Goal: Transaction & Acquisition: Book appointment/travel/reservation

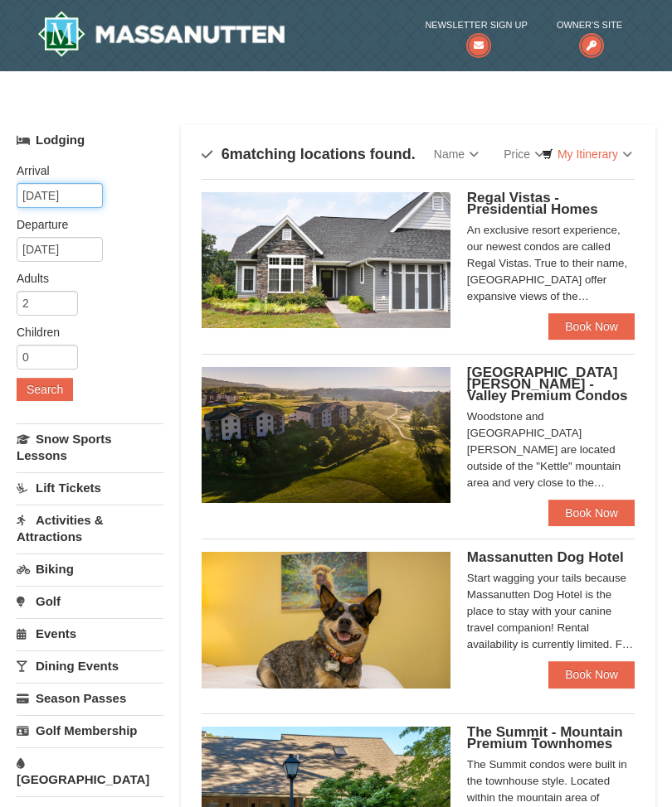
click at [51, 192] on input "[DATE]" at bounding box center [60, 195] width 86 height 25
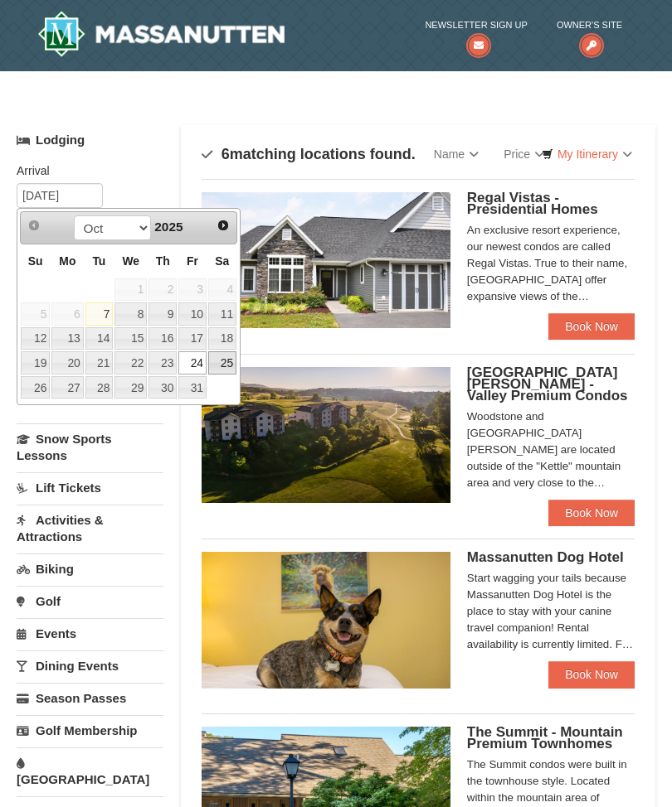
click at [222, 363] on link "25" at bounding box center [222, 363] width 28 height 23
type input "[DATE]"
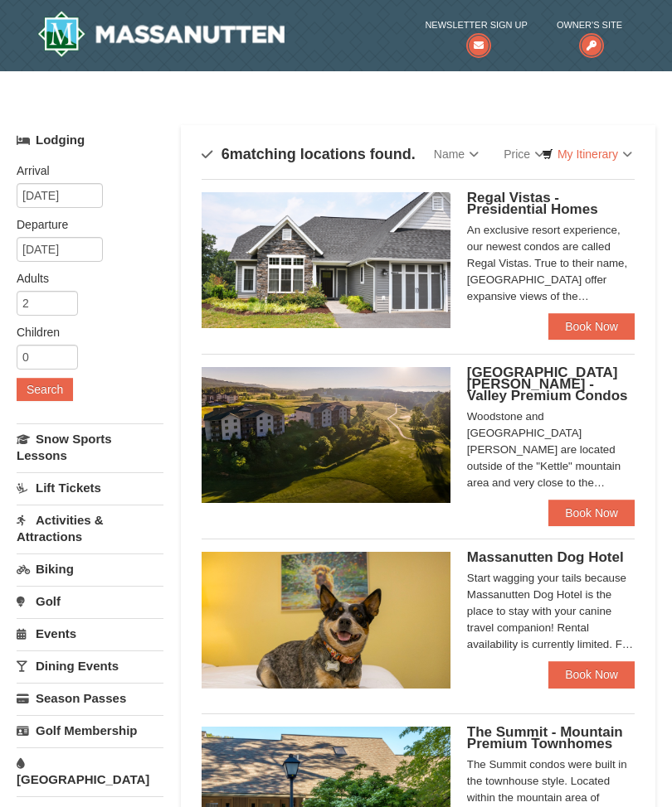
click at [51, 392] on button "Search" at bounding box center [45, 389] width 56 height 23
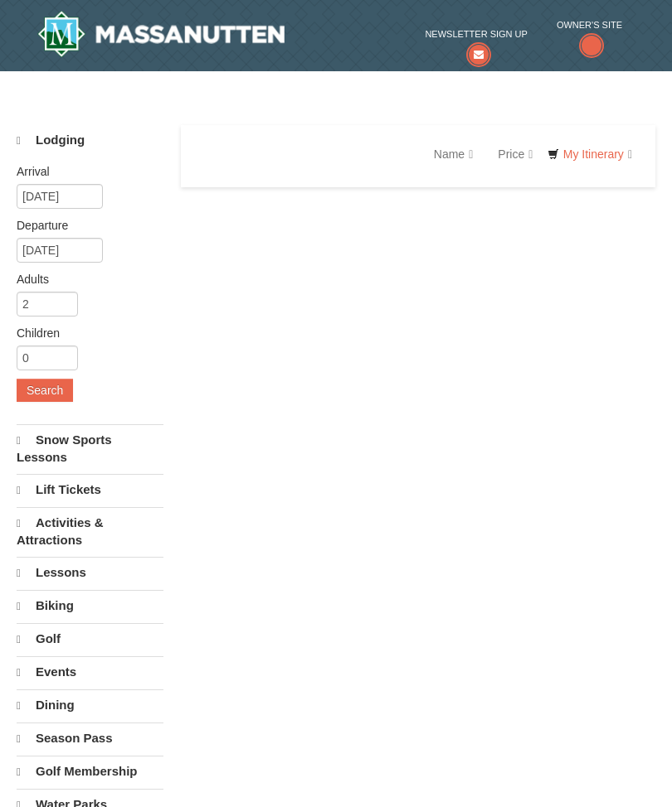
select select "10"
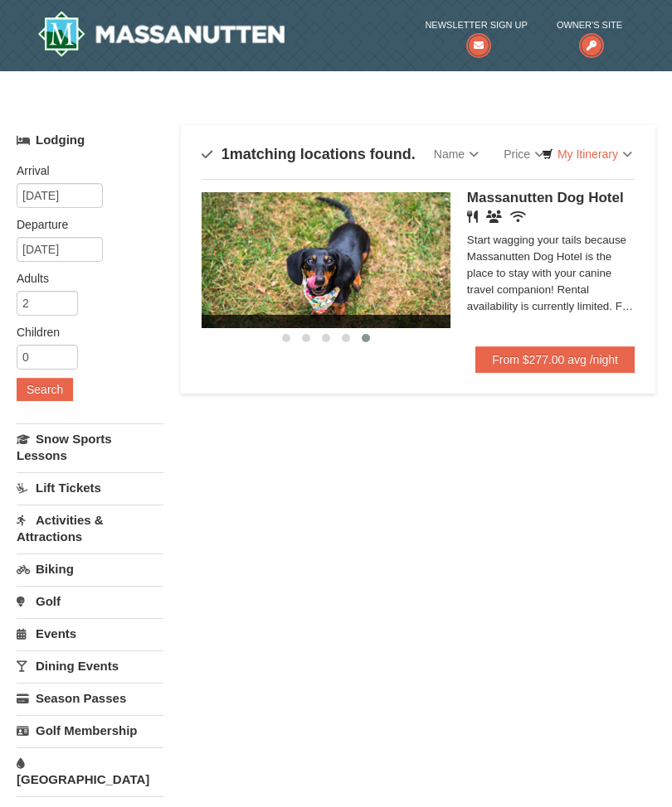
click at [538, 353] on link "From $277.00 avg /night" at bounding box center [554, 360] width 159 height 27
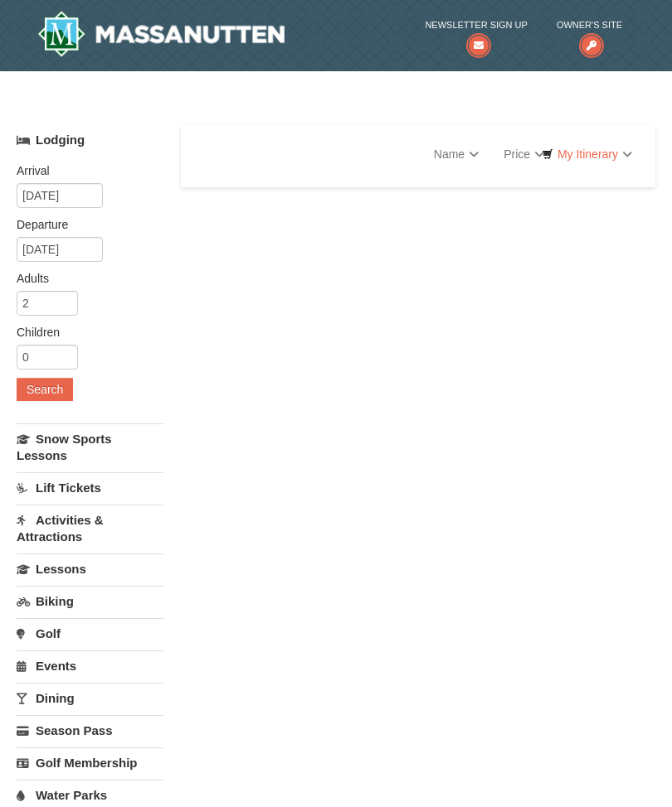
select select "10"
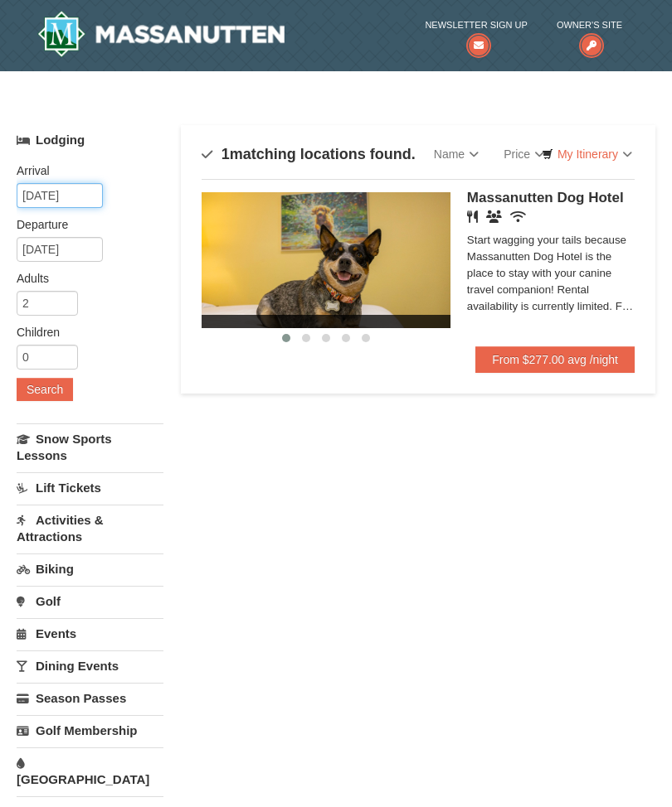
click at [47, 196] on input "[DATE]" at bounding box center [60, 195] width 86 height 25
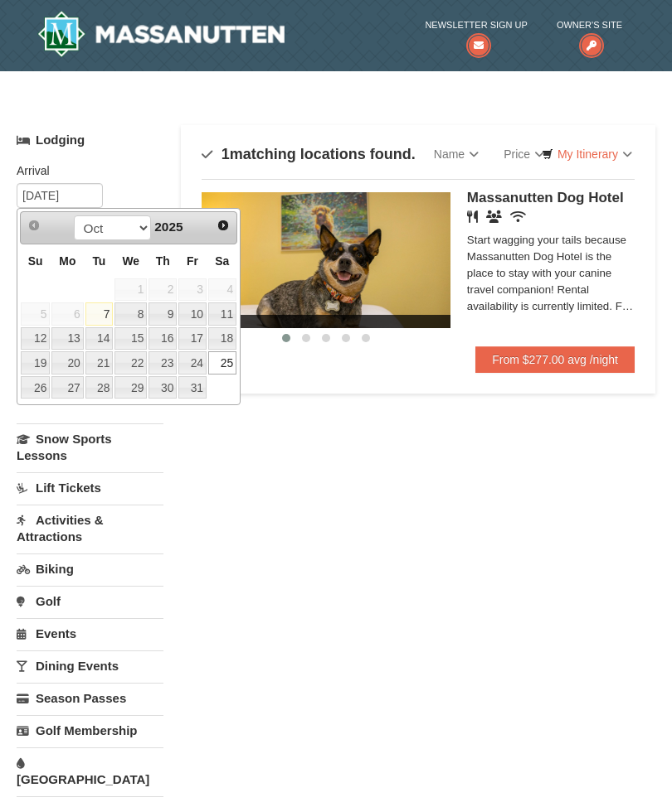
click at [192, 366] on link "24" at bounding box center [192, 363] width 28 height 23
type input "[DATE]"
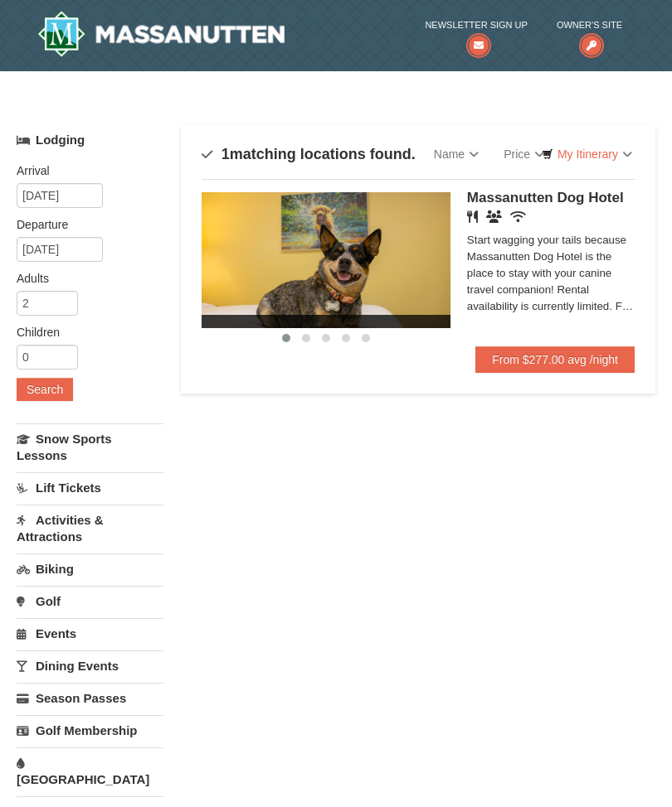
click at [50, 392] on button "Search" at bounding box center [45, 389] width 56 height 23
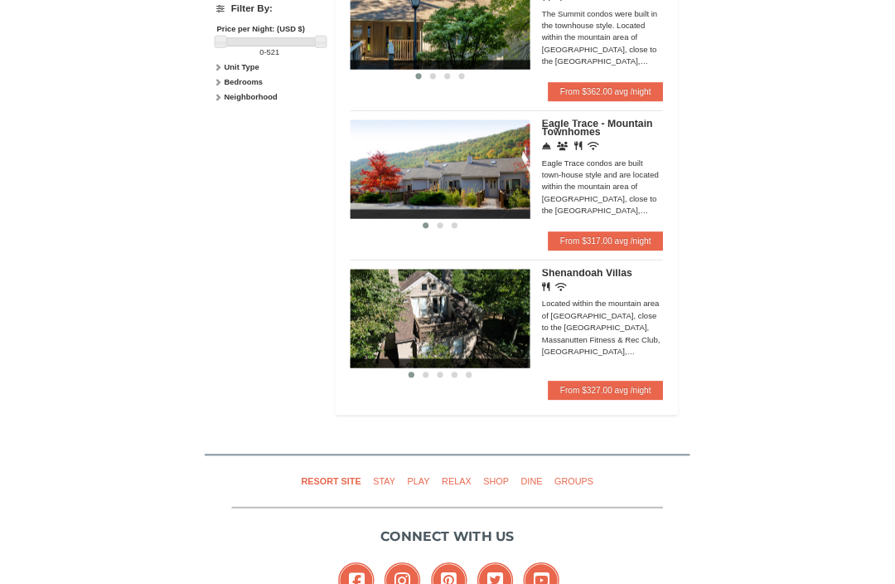
scroll to position [868, 0]
